Goal: Navigation & Orientation: Go to known website

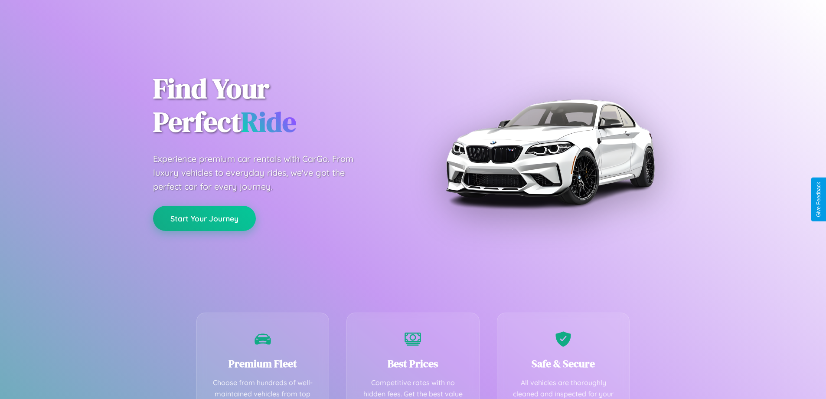
click at [204, 218] on button "Start Your Journey" at bounding box center [204, 218] width 103 height 25
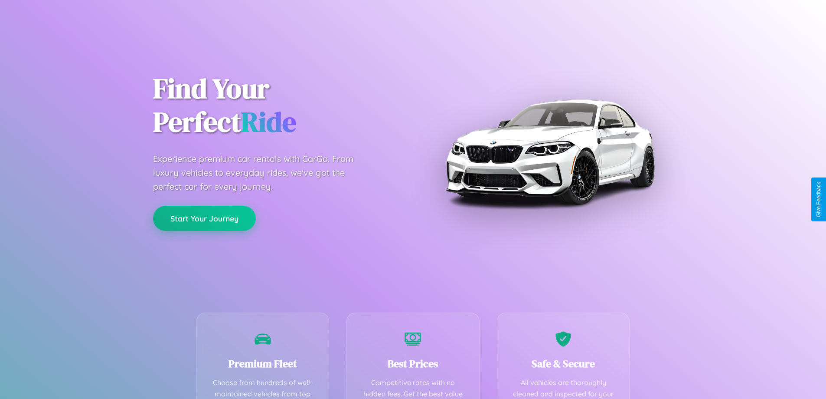
click at [204, 218] on button "Start Your Journey" at bounding box center [204, 218] width 103 height 25
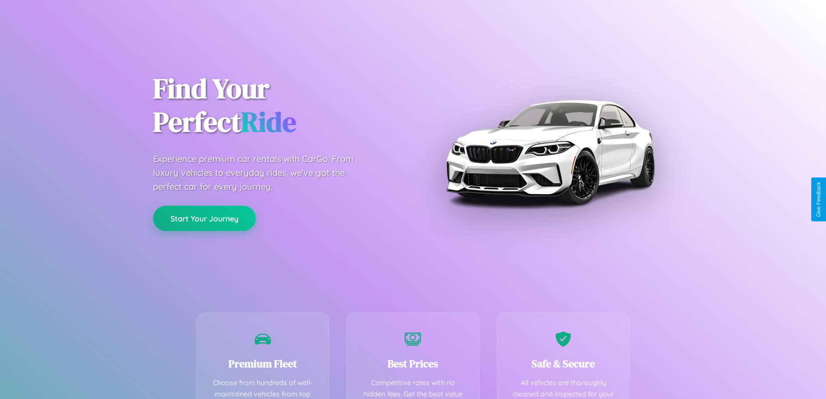
click at [204, 218] on button "Start Your Journey" at bounding box center [204, 218] width 103 height 25
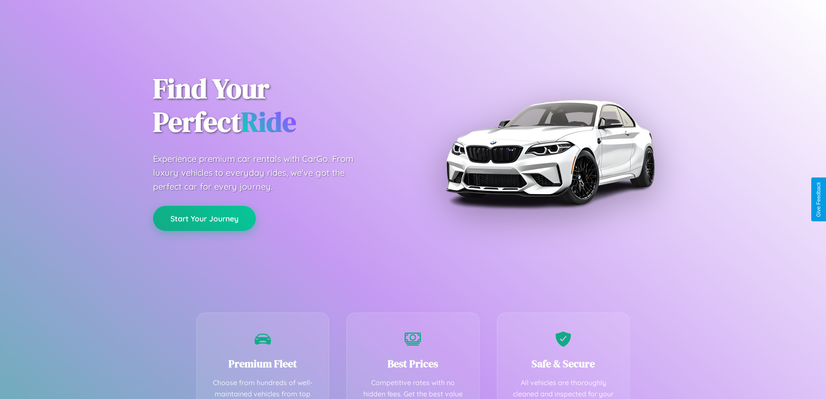
click at [204, 218] on button "Start Your Journey" at bounding box center [204, 218] width 103 height 25
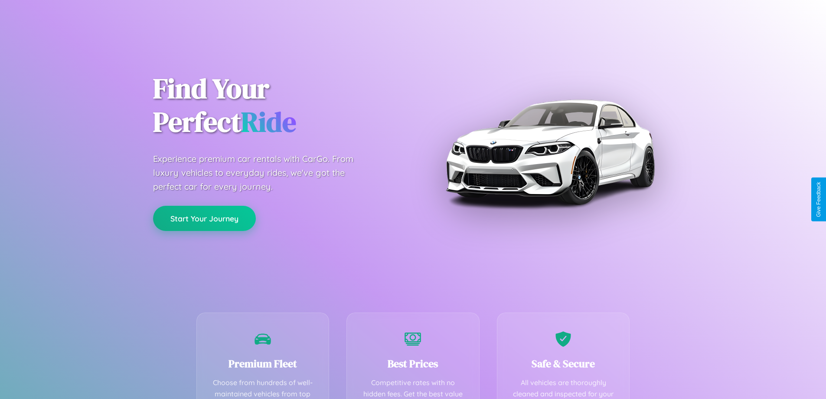
click at [204, 218] on button "Start Your Journey" at bounding box center [204, 218] width 103 height 25
